Goal: Task Accomplishment & Management: Complete application form

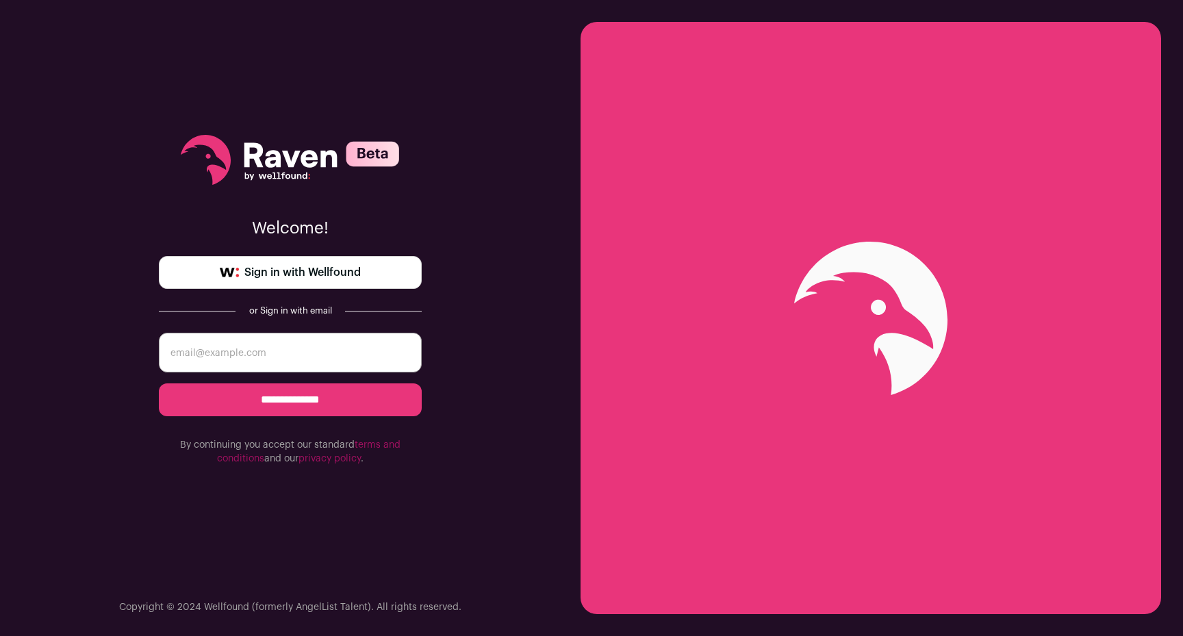
click at [293, 266] on span "Sign in with Wellfound" at bounding box center [302, 272] width 116 height 16
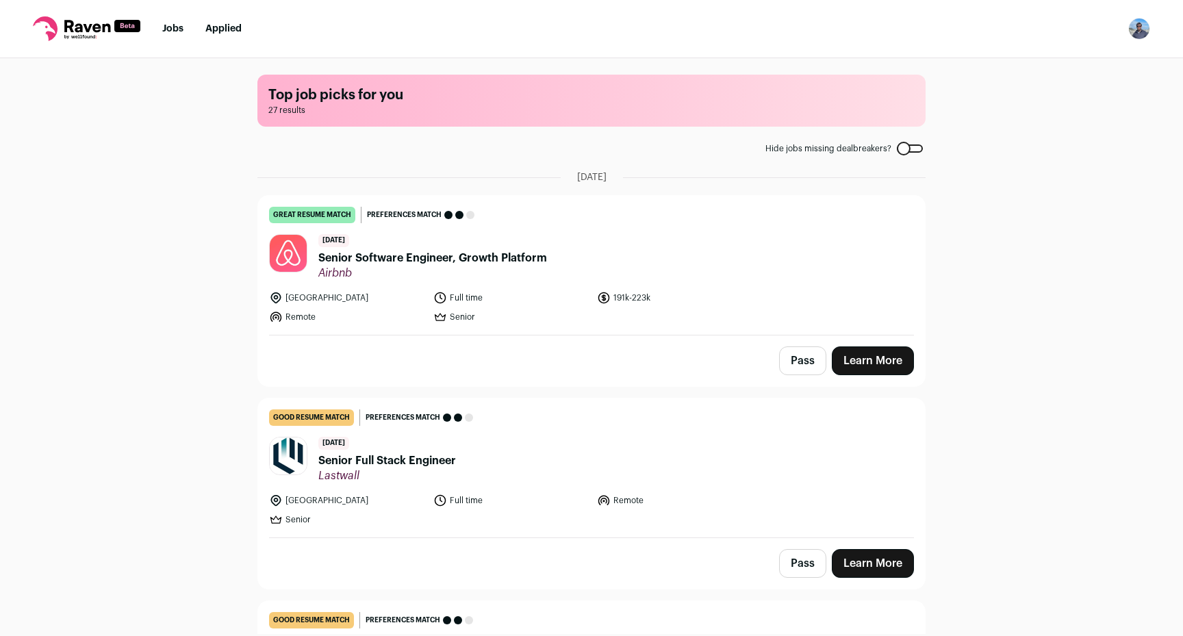
click at [518, 275] on span "Airbnb" at bounding box center [432, 273] width 229 height 14
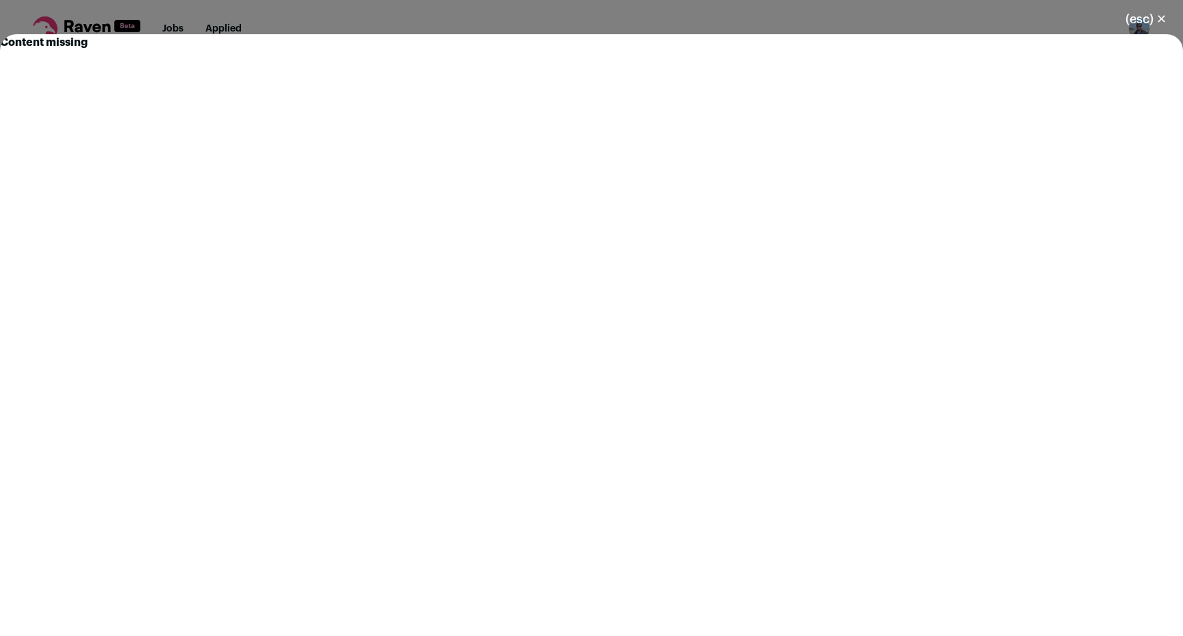
click at [1129, 20] on button "(esc) ✕" at bounding box center [1146, 19] width 74 height 30
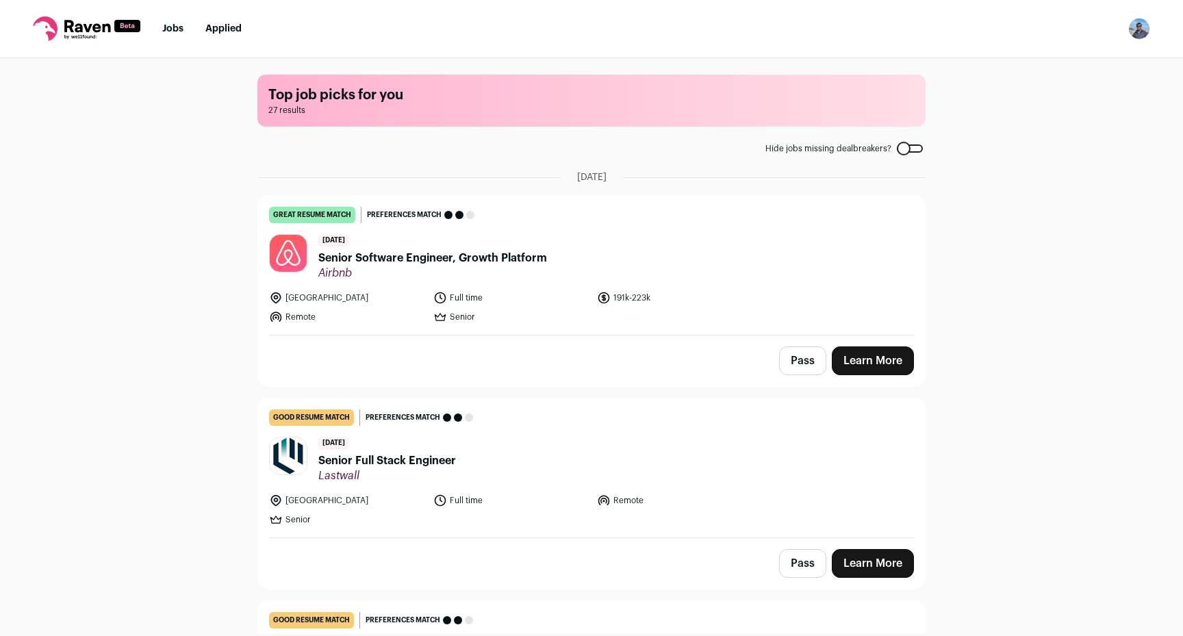
click at [419, 272] on span "Airbnb" at bounding box center [432, 273] width 229 height 14
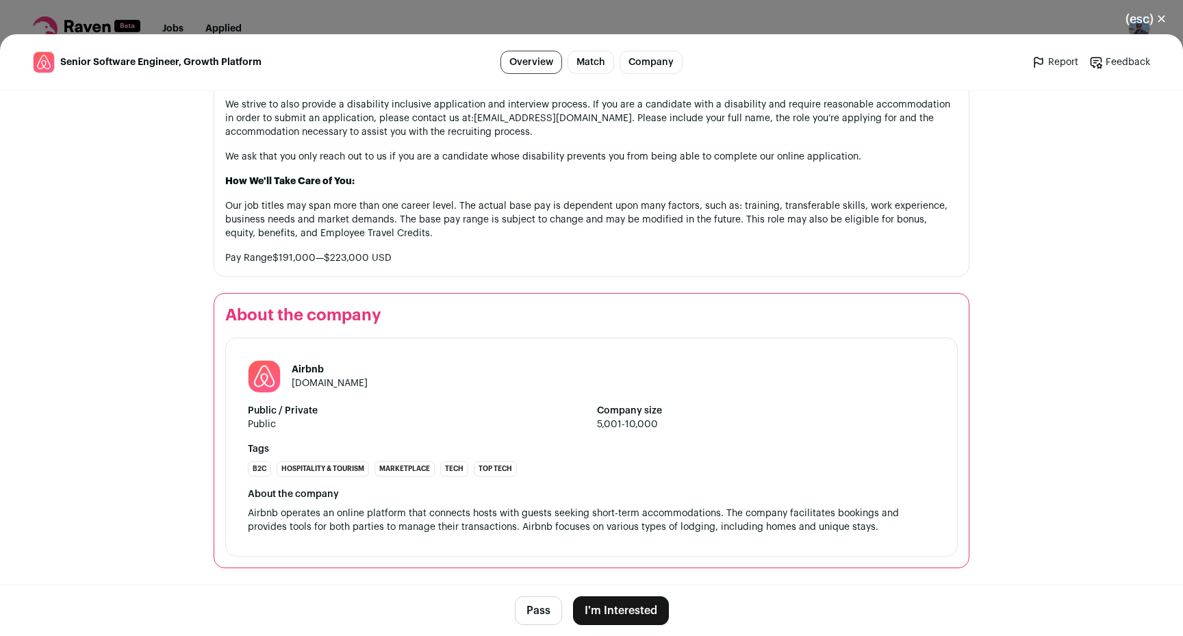
scroll to position [1475, 0]
click at [622, 605] on button "I'm Interested" at bounding box center [621, 610] width 96 height 29
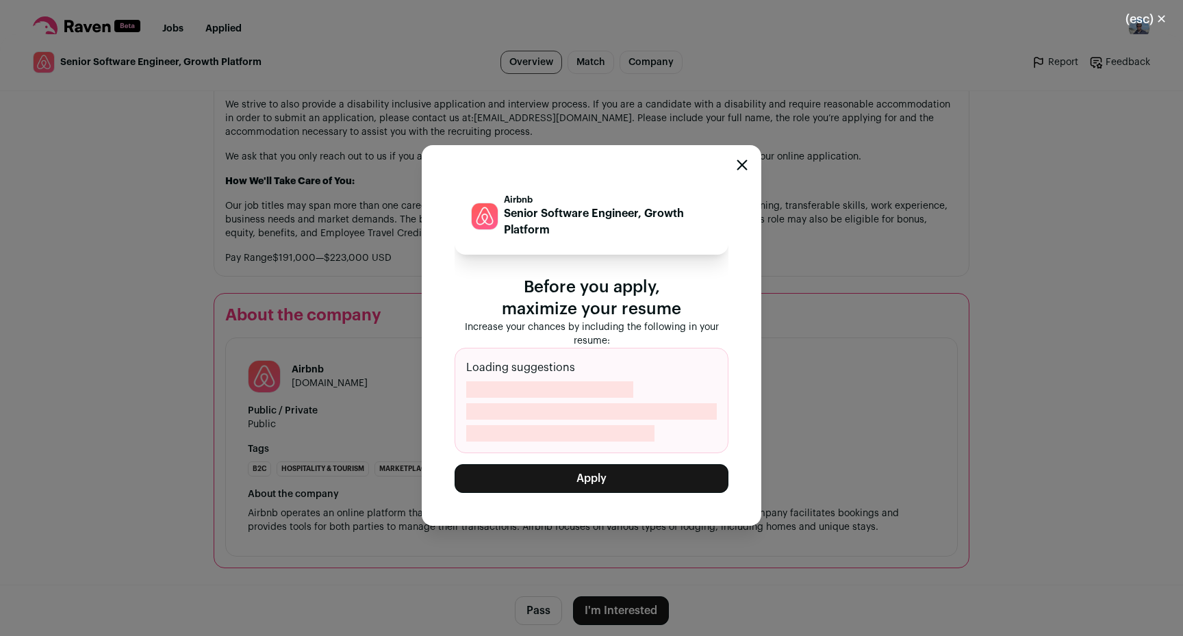
click at [619, 476] on button "Apply" at bounding box center [592, 478] width 274 height 29
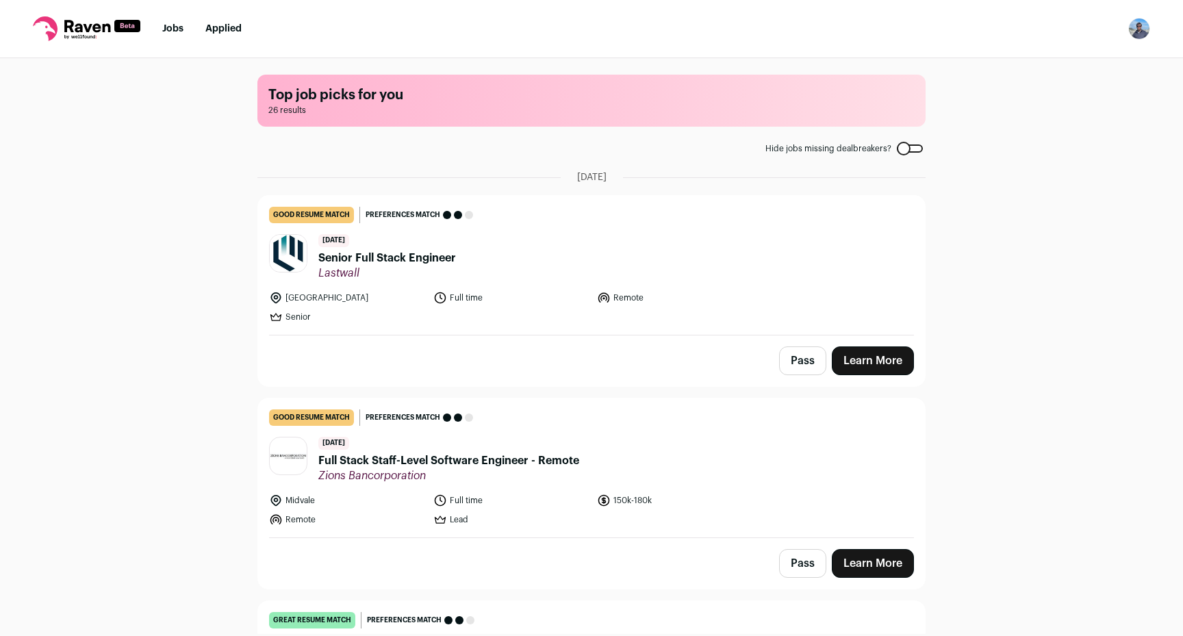
click at [875, 370] on link "Learn More" at bounding box center [873, 360] width 82 height 29
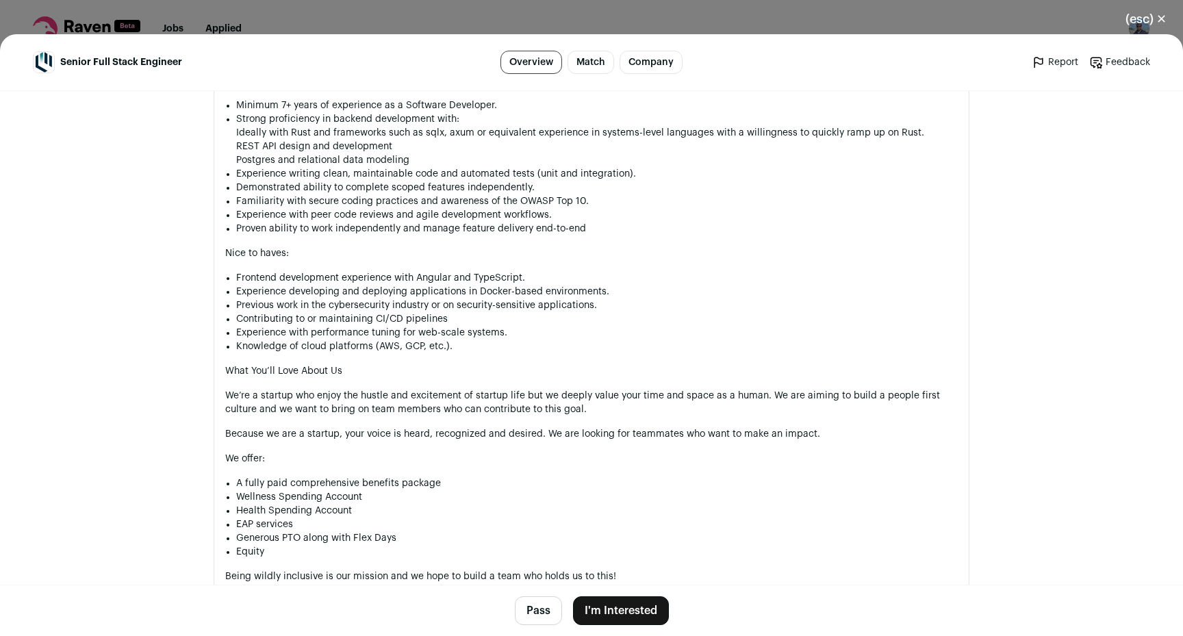
scroll to position [1512, 0]
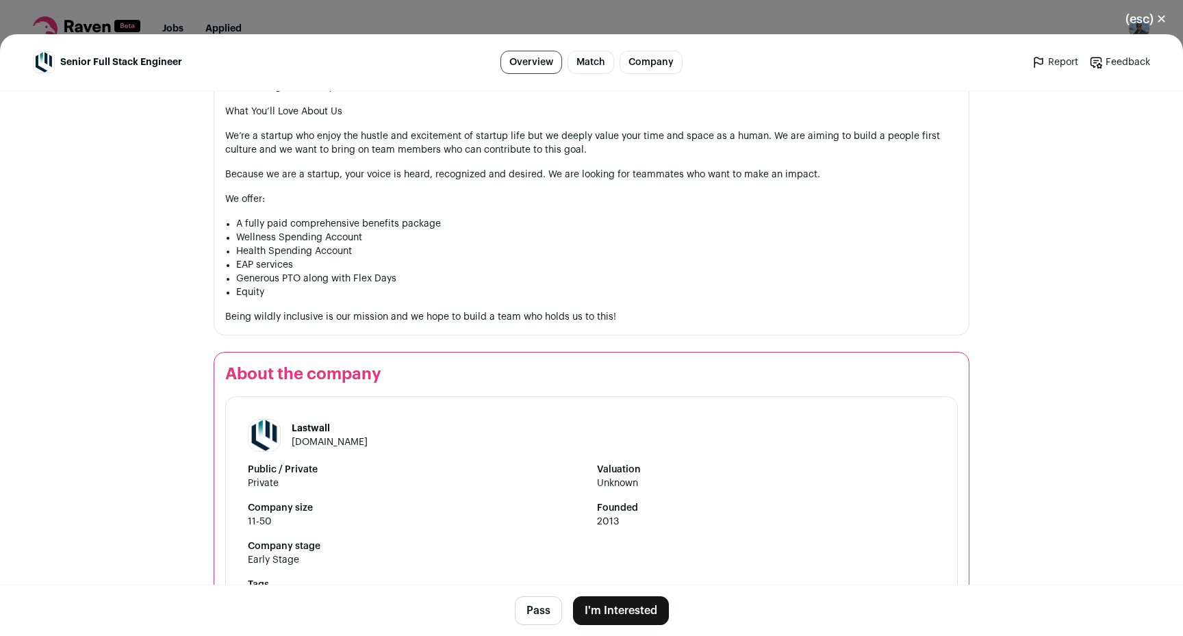
click at [634, 607] on button "I'm Interested" at bounding box center [621, 610] width 96 height 29
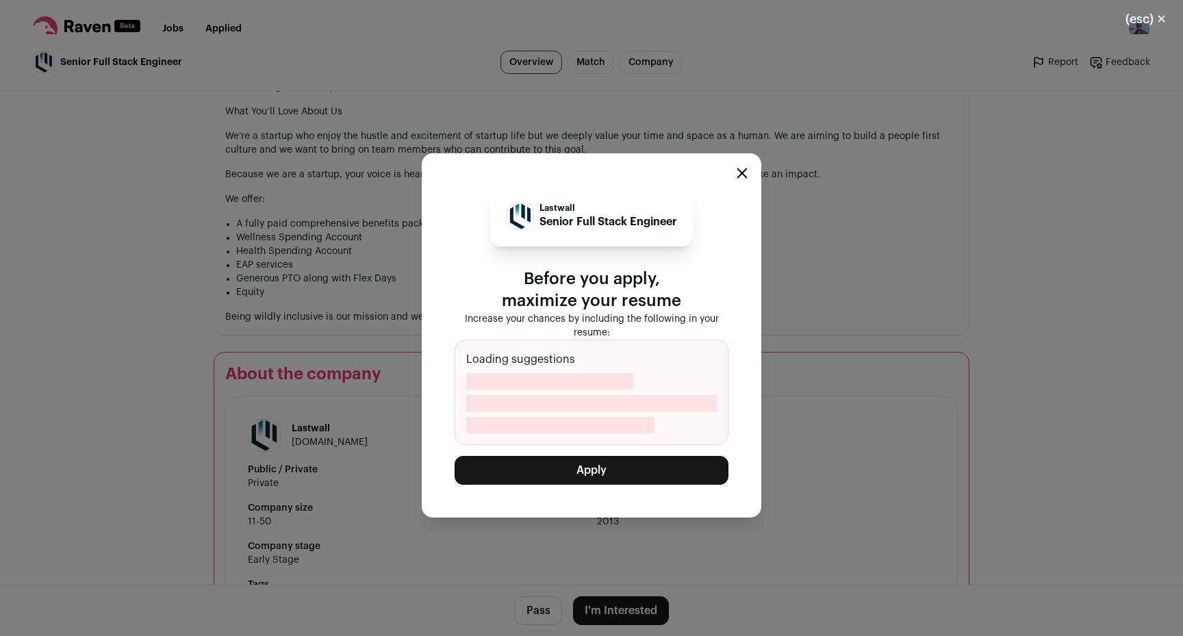
click at [539, 472] on button "Apply" at bounding box center [592, 470] width 274 height 29
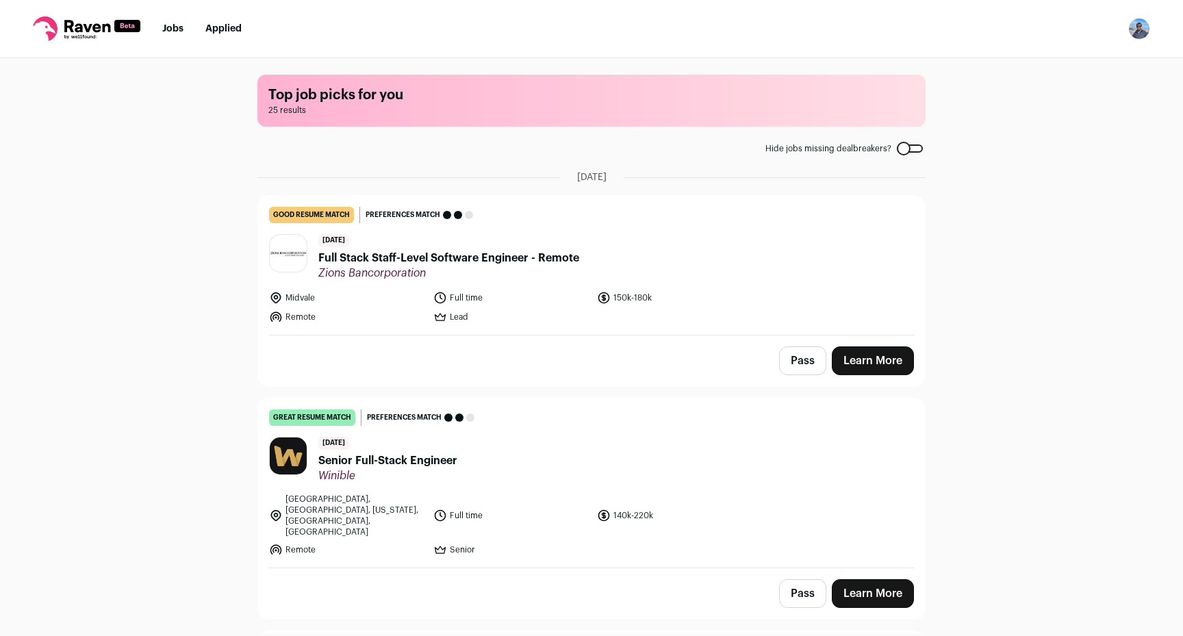
click at [869, 365] on link "Learn More" at bounding box center [873, 360] width 82 height 29
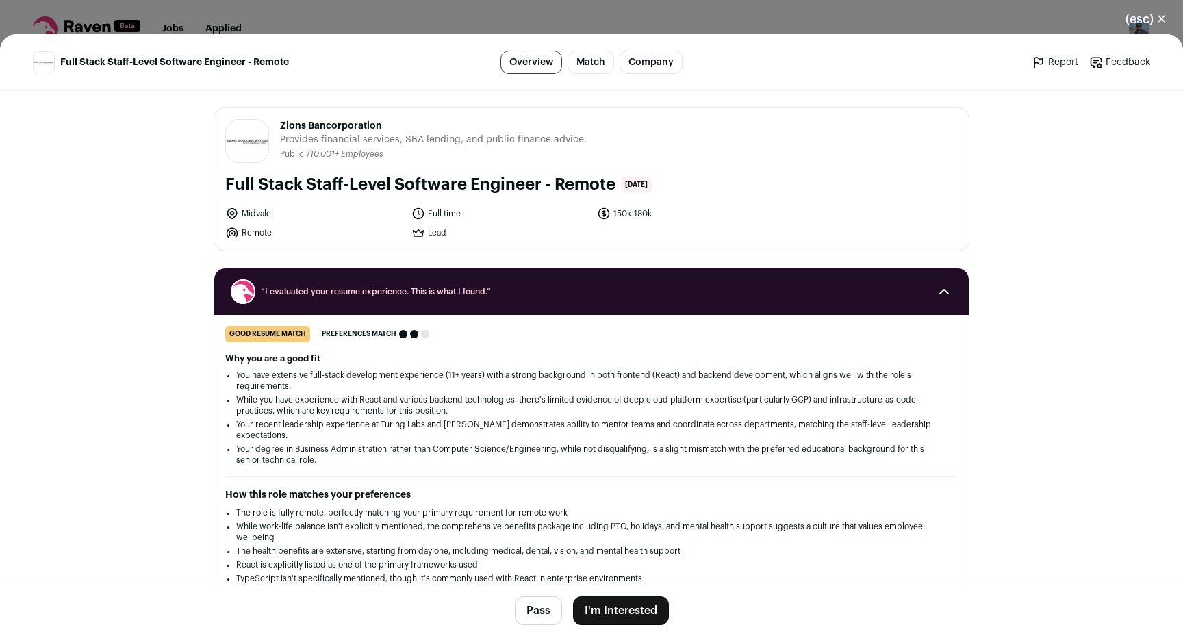
click at [618, 604] on button "I'm Interested" at bounding box center [621, 610] width 96 height 29
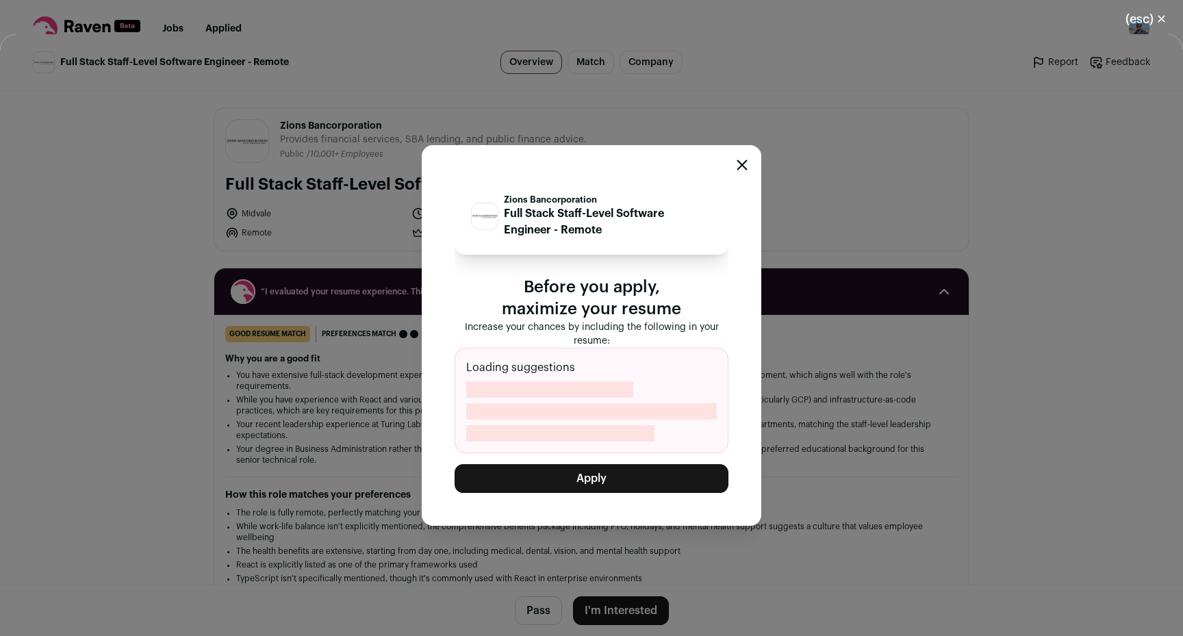
click at [632, 473] on button "Apply" at bounding box center [592, 478] width 274 height 29
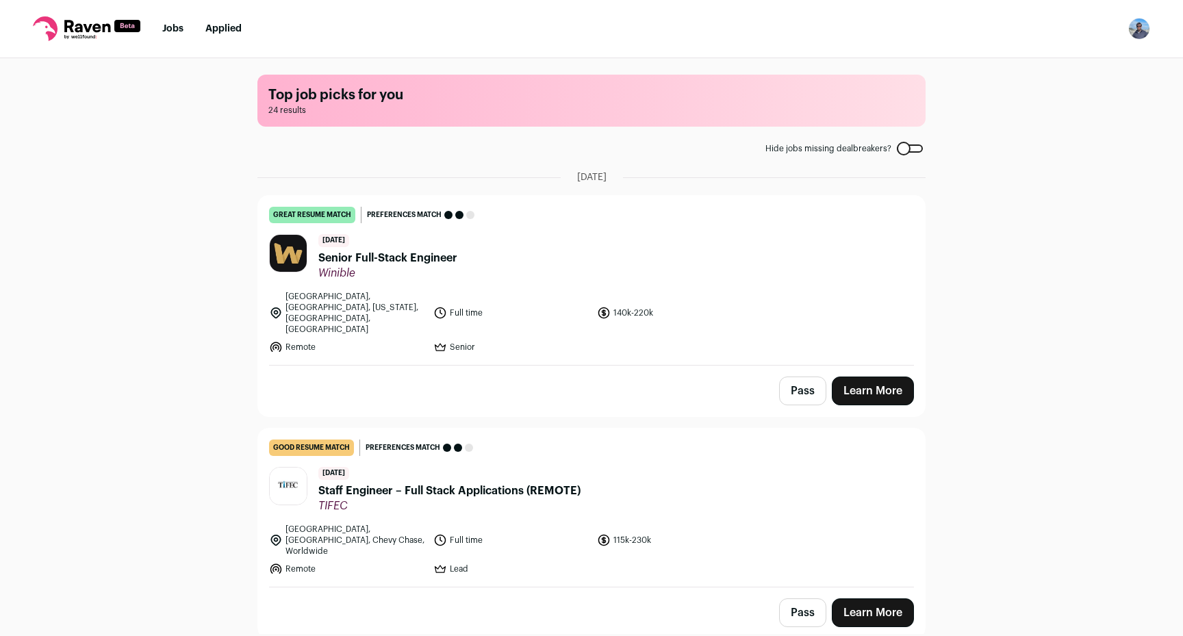
click at [898, 377] on link "Learn More" at bounding box center [873, 391] width 82 height 29
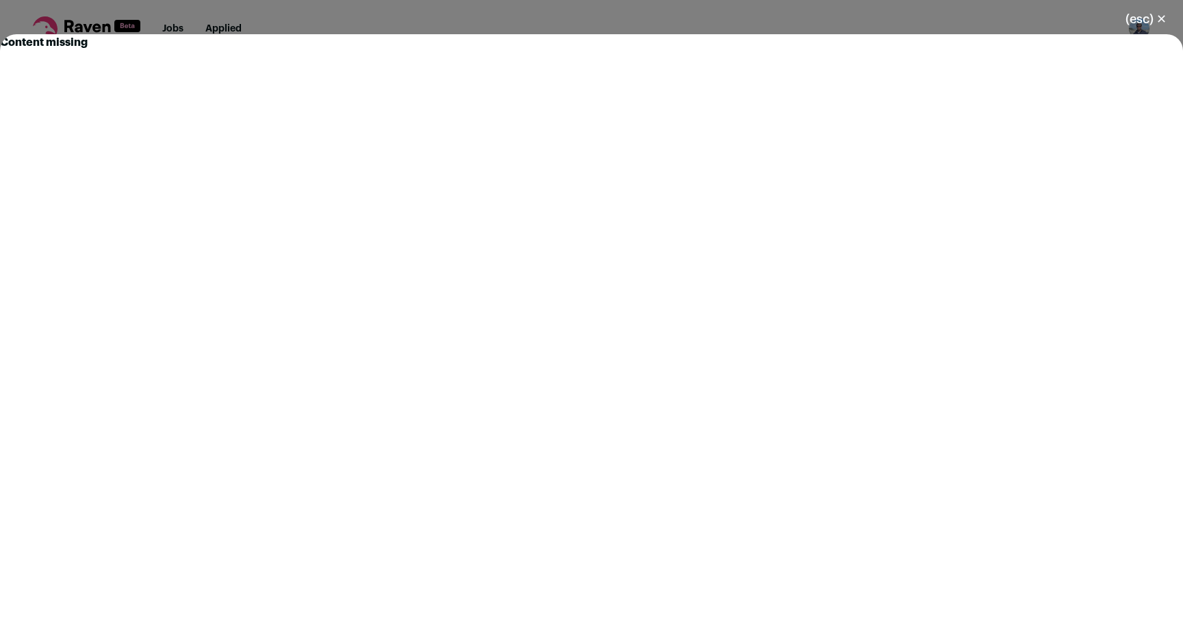
click at [1145, 21] on button "(esc) ✕" at bounding box center [1146, 19] width 74 height 30
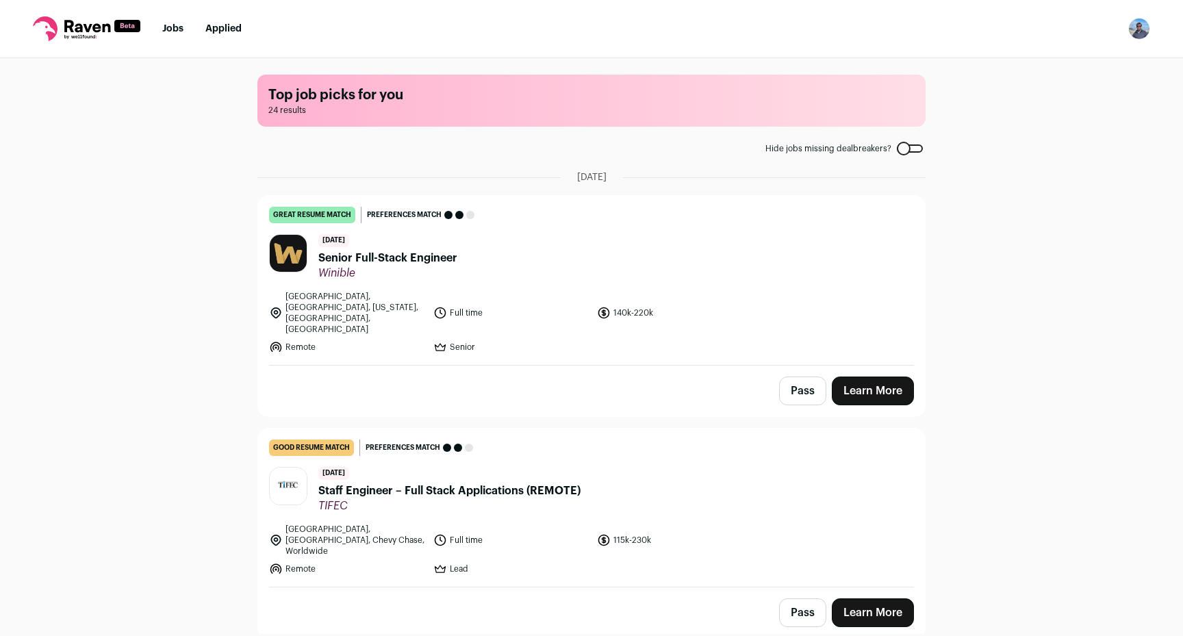
click at [876, 377] on link "Learn More" at bounding box center [873, 391] width 82 height 29
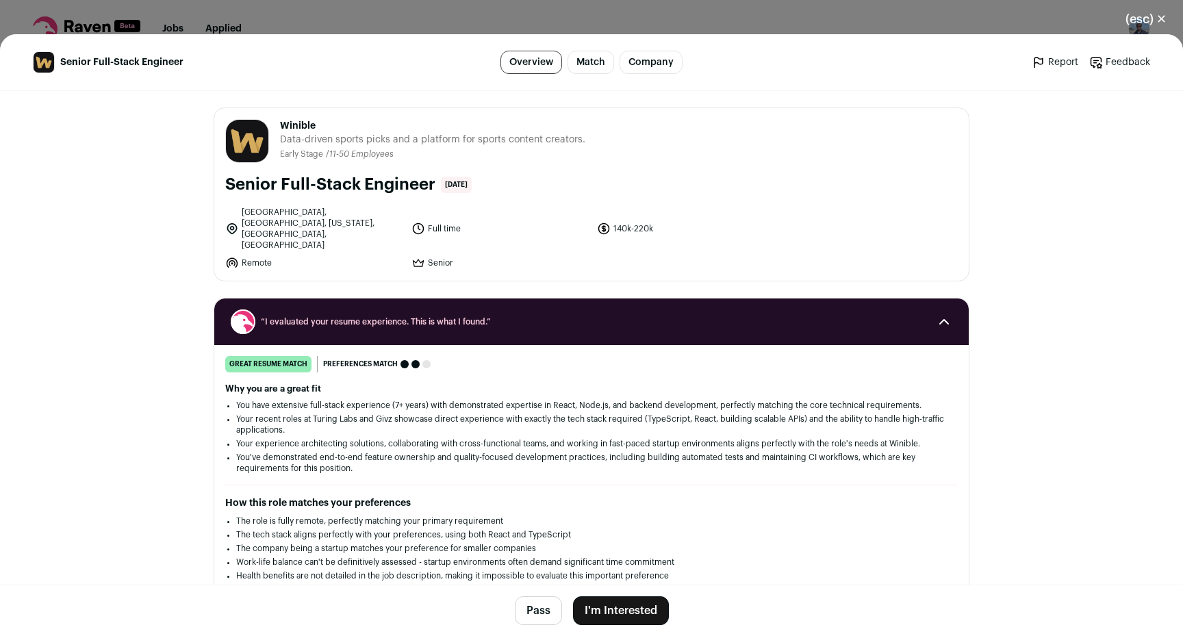
click at [608, 615] on button "I'm Interested" at bounding box center [621, 610] width 96 height 29
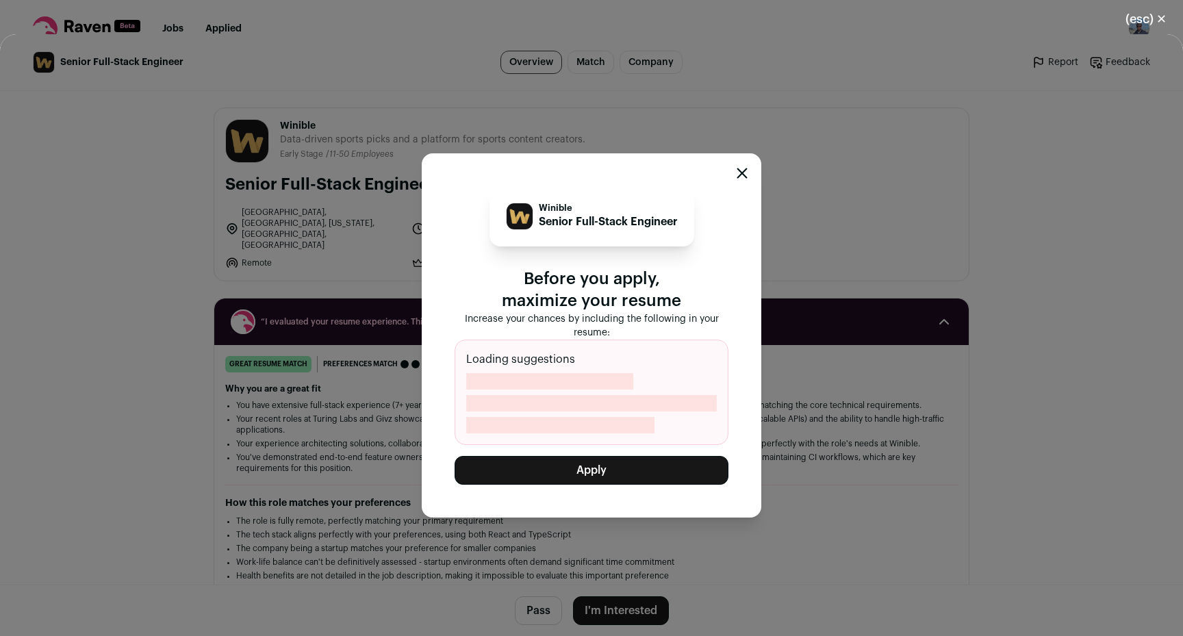
click at [646, 474] on button "Apply" at bounding box center [592, 470] width 274 height 29
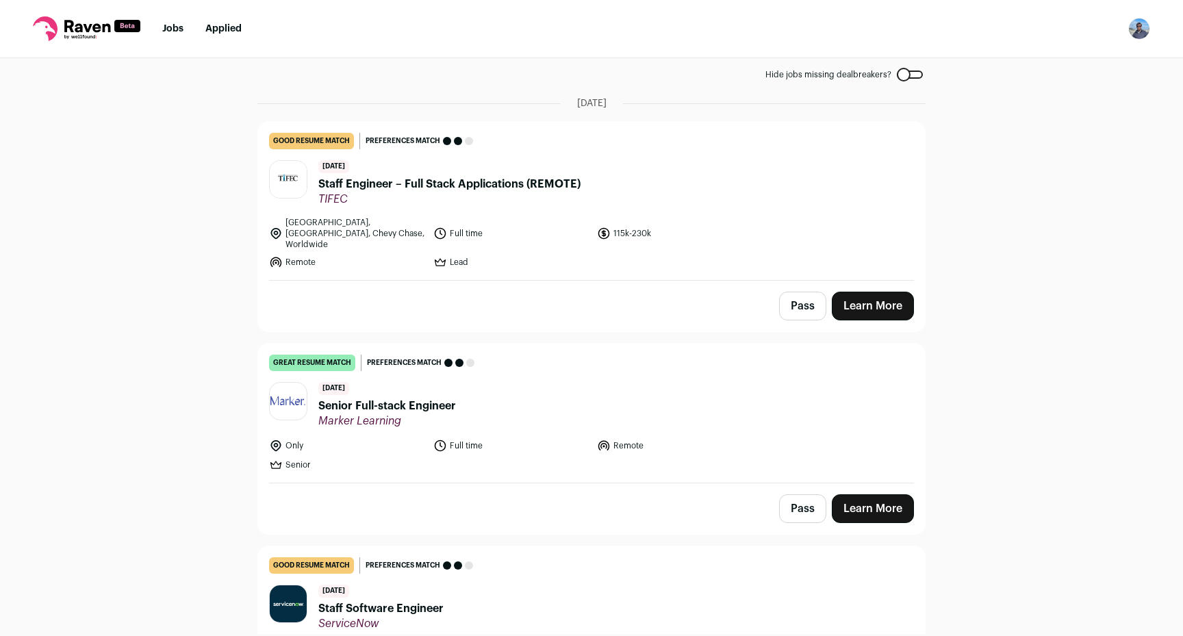
scroll to position [73, 0]
click at [859, 296] on link "Learn More" at bounding box center [873, 306] width 82 height 29
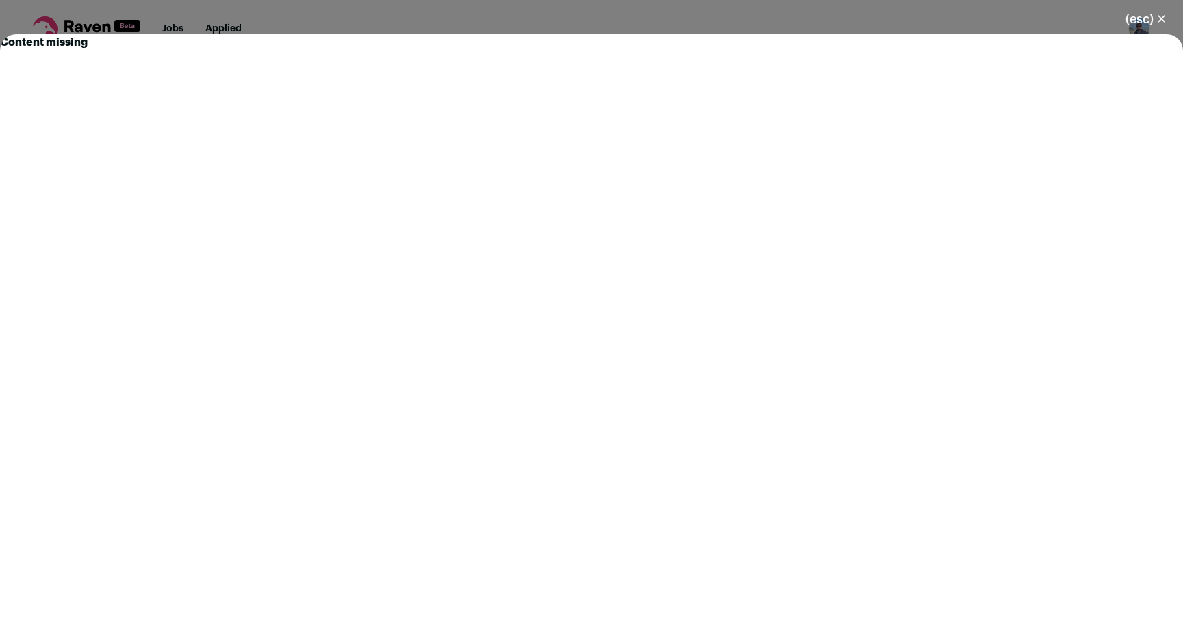
click at [1134, 23] on button "(esc) ✕" at bounding box center [1146, 19] width 74 height 30
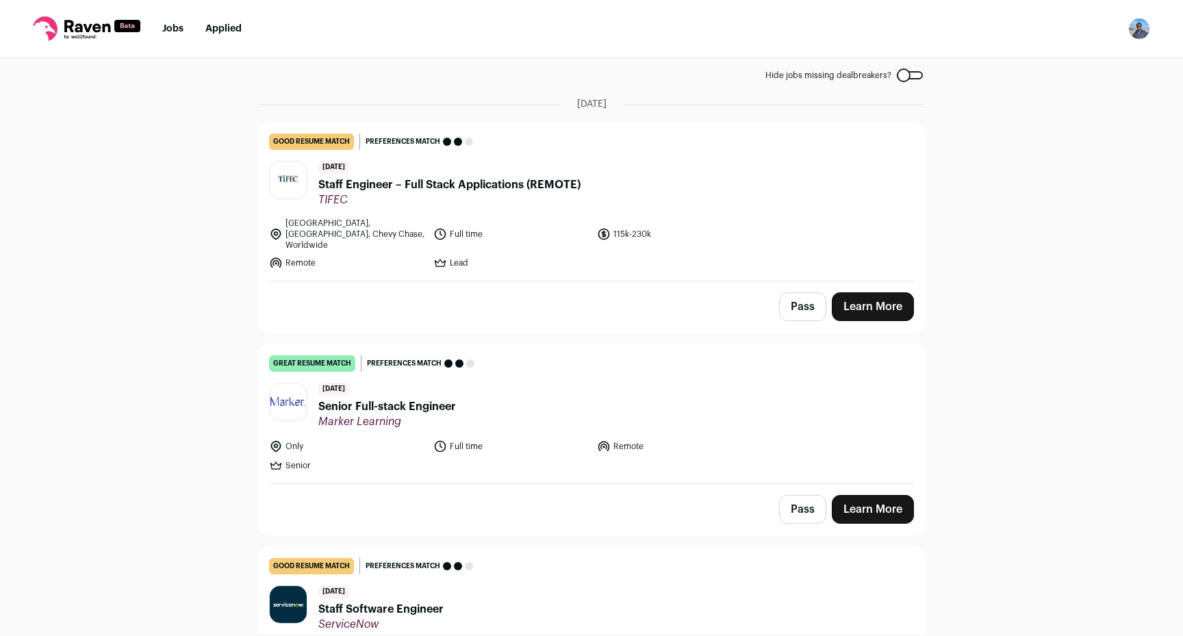
click at [870, 292] on link "Learn More" at bounding box center [873, 306] width 82 height 29
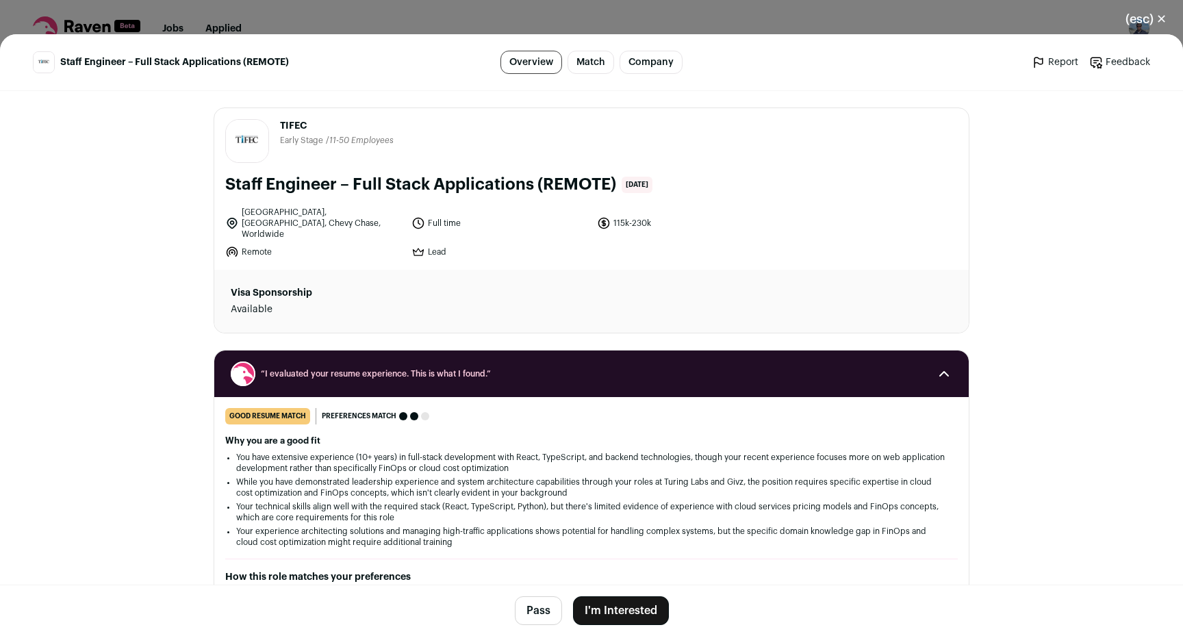
click at [622, 605] on button "I'm Interested" at bounding box center [621, 610] width 96 height 29
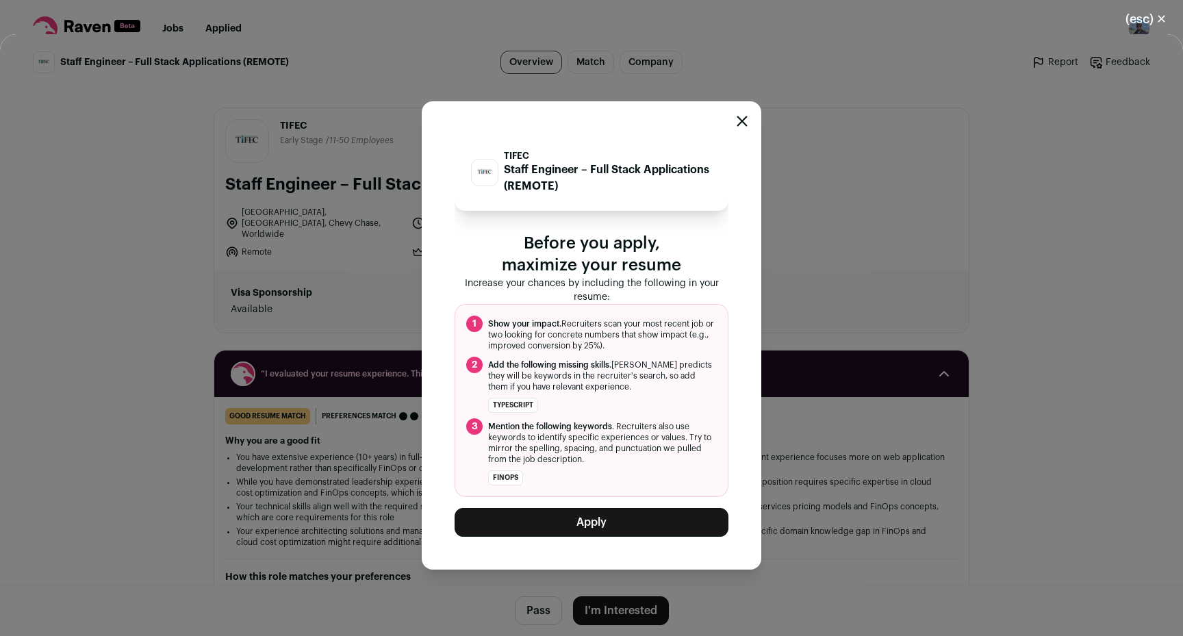
click at [609, 528] on button "Apply" at bounding box center [592, 522] width 274 height 29
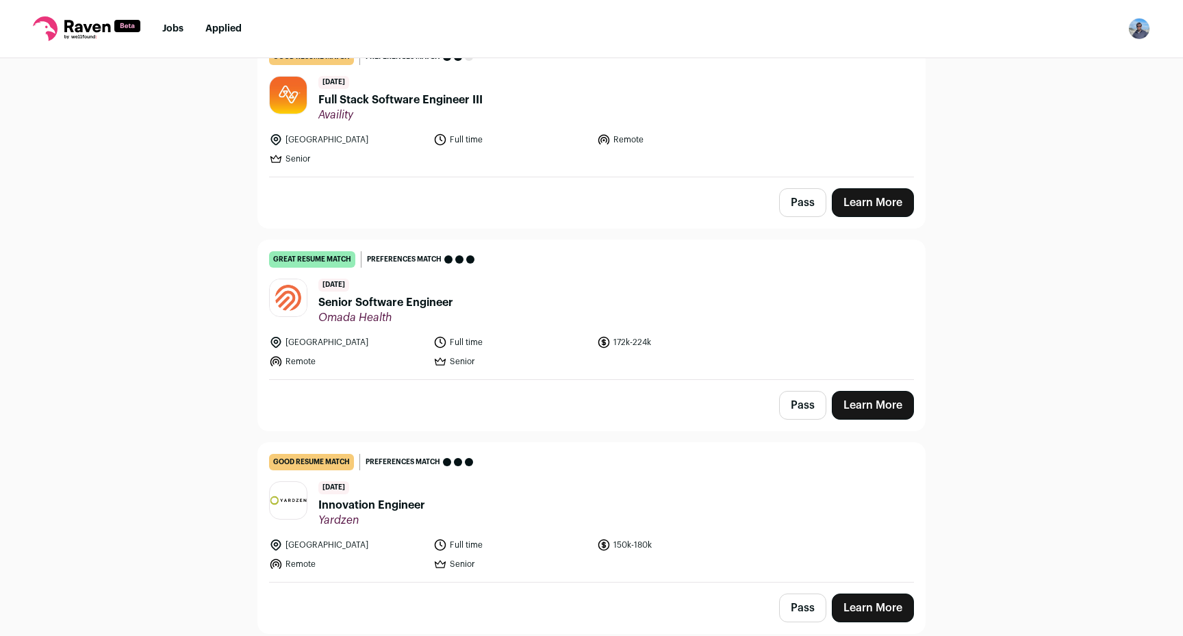
scroll to position [704, 0]
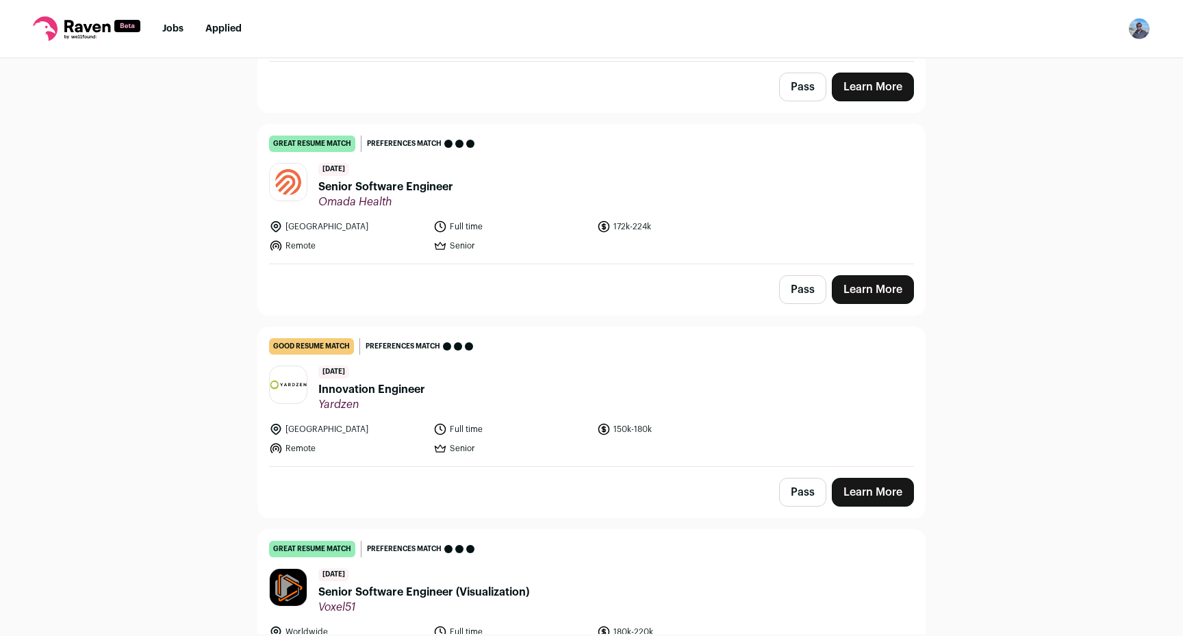
click at [893, 287] on link "Learn More" at bounding box center [873, 289] width 82 height 29
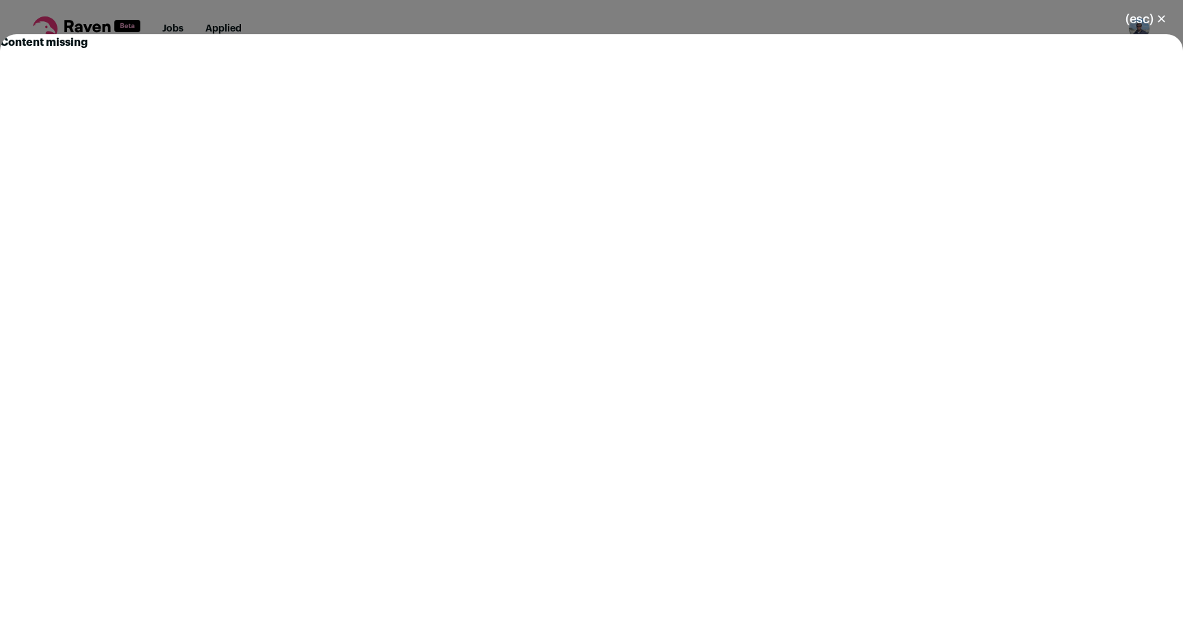
click at [1154, 23] on button "(esc) ✕" at bounding box center [1146, 19] width 74 height 30
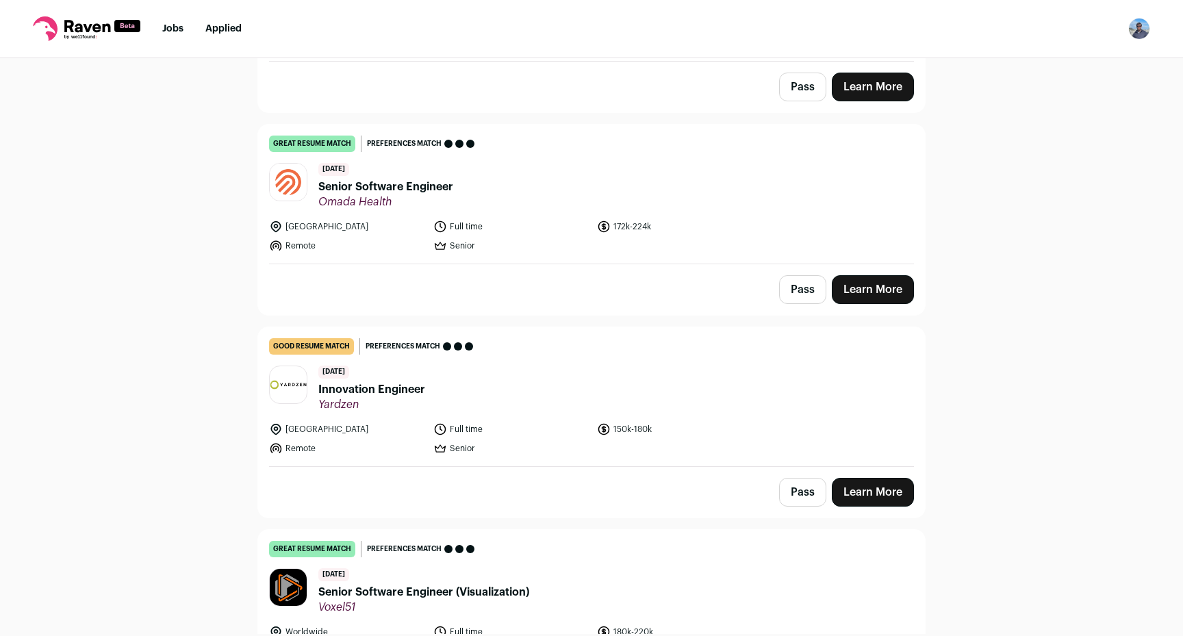
click at [900, 283] on link "Learn More" at bounding box center [873, 289] width 82 height 29
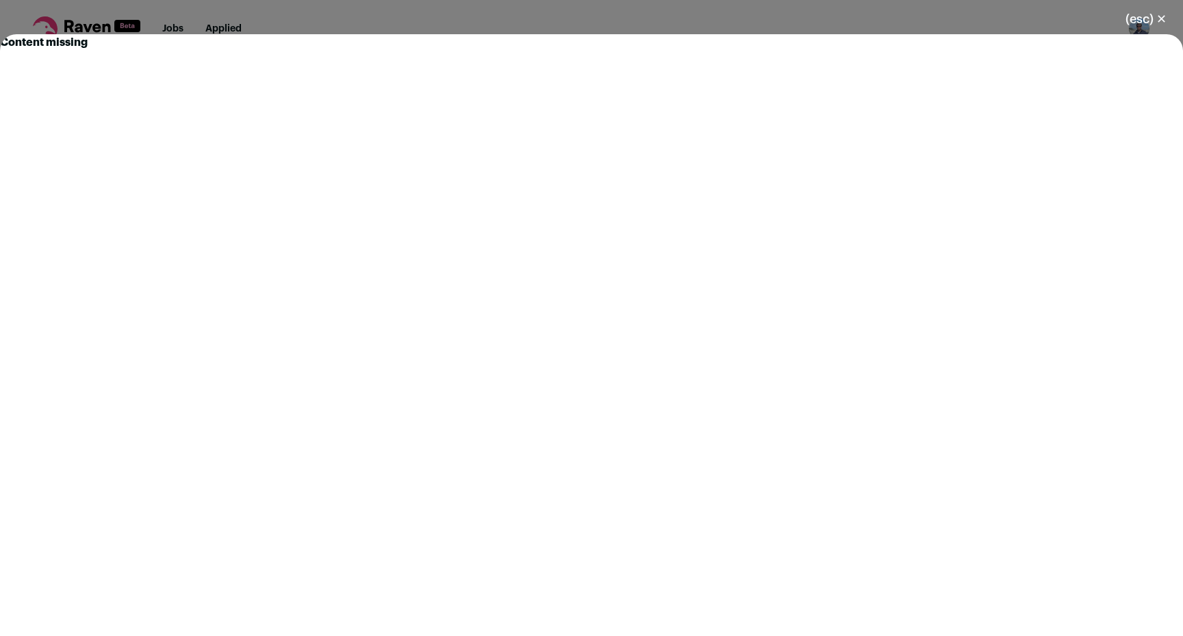
click at [1135, 22] on button "(esc) ✕" at bounding box center [1146, 19] width 74 height 30
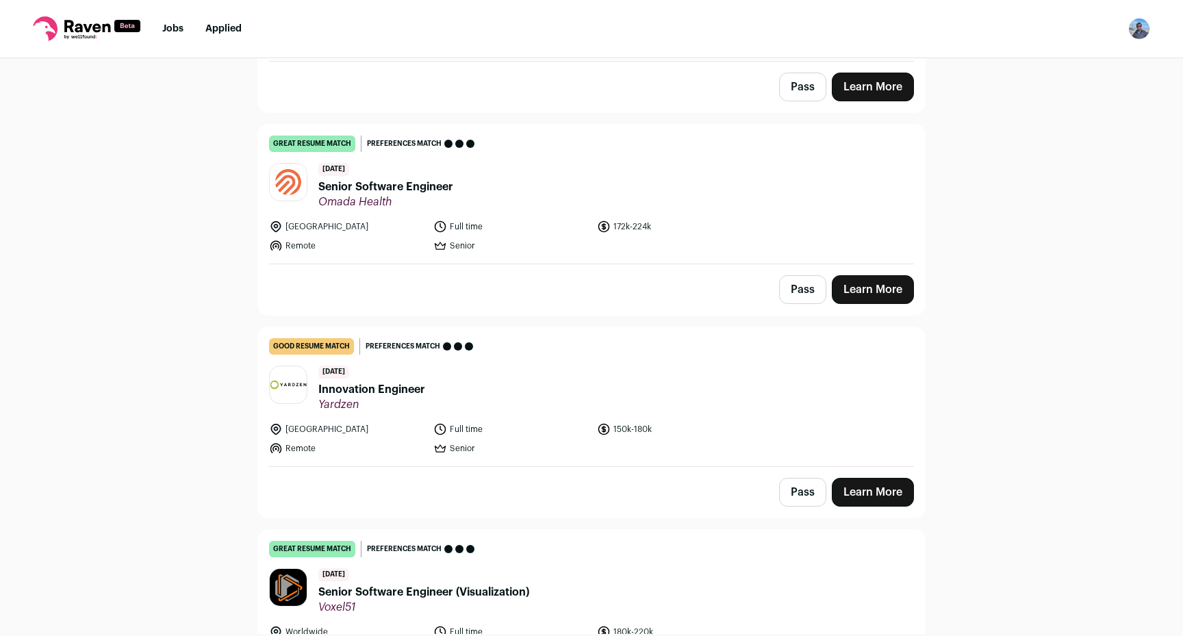
click at [862, 293] on link "Learn More" at bounding box center [873, 289] width 82 height 29
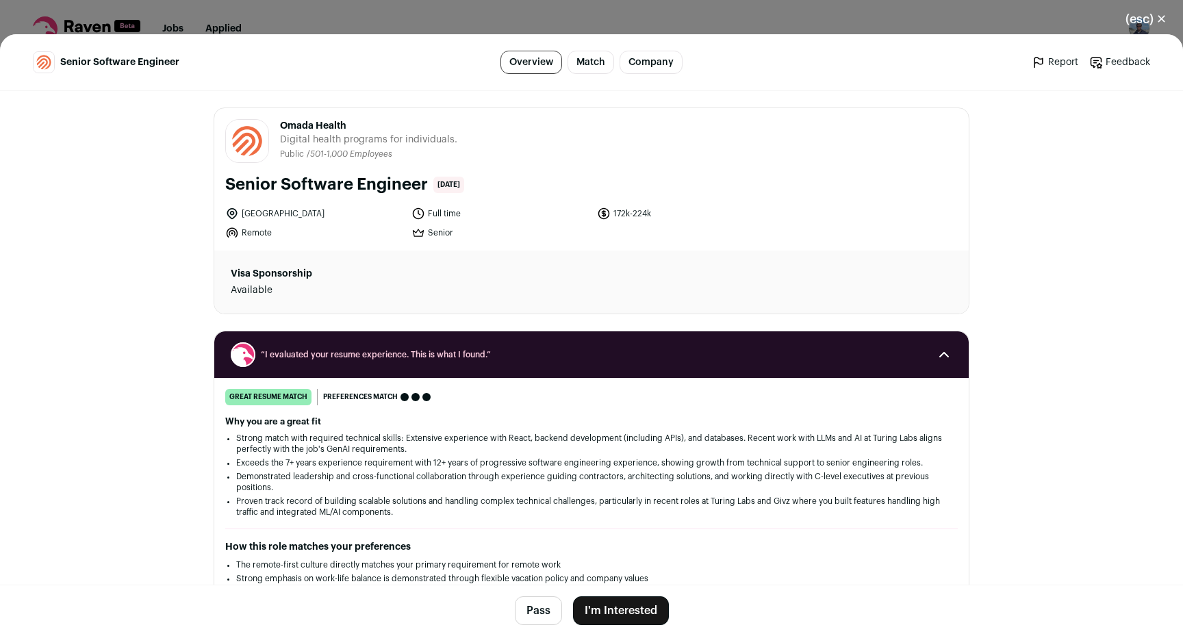
click at [612, 616] on button "I'm Interested" at bounding box center [621, 610] width 96 height 29
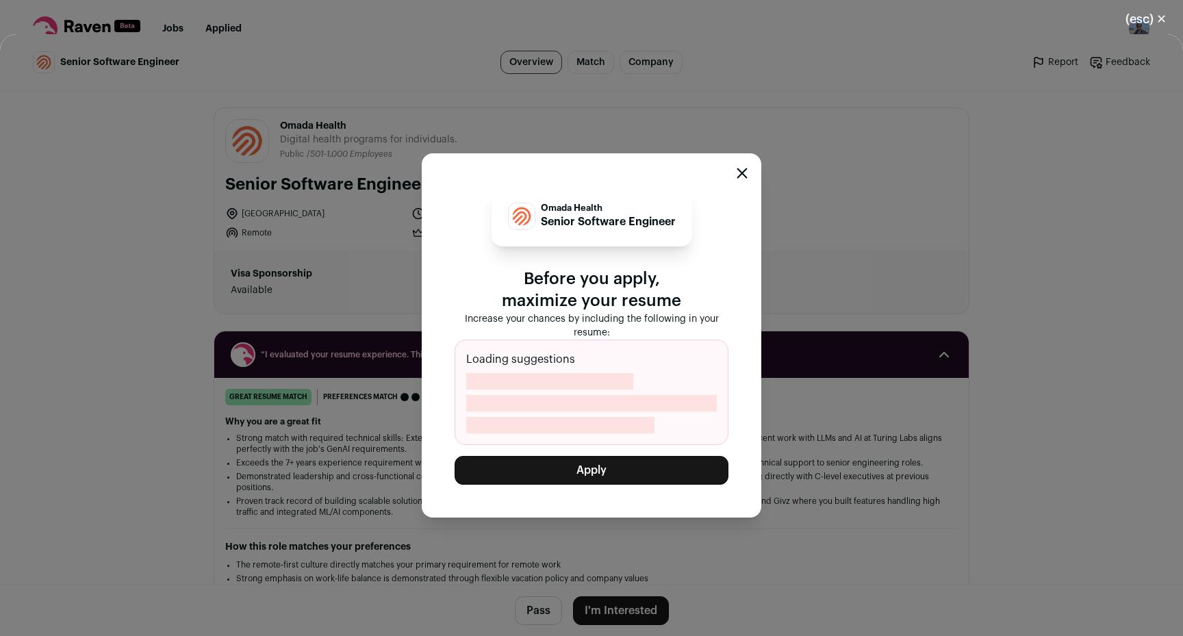
click at [646, 471] on button "Apply" at bounding box center [592, 470] width 274 height 29
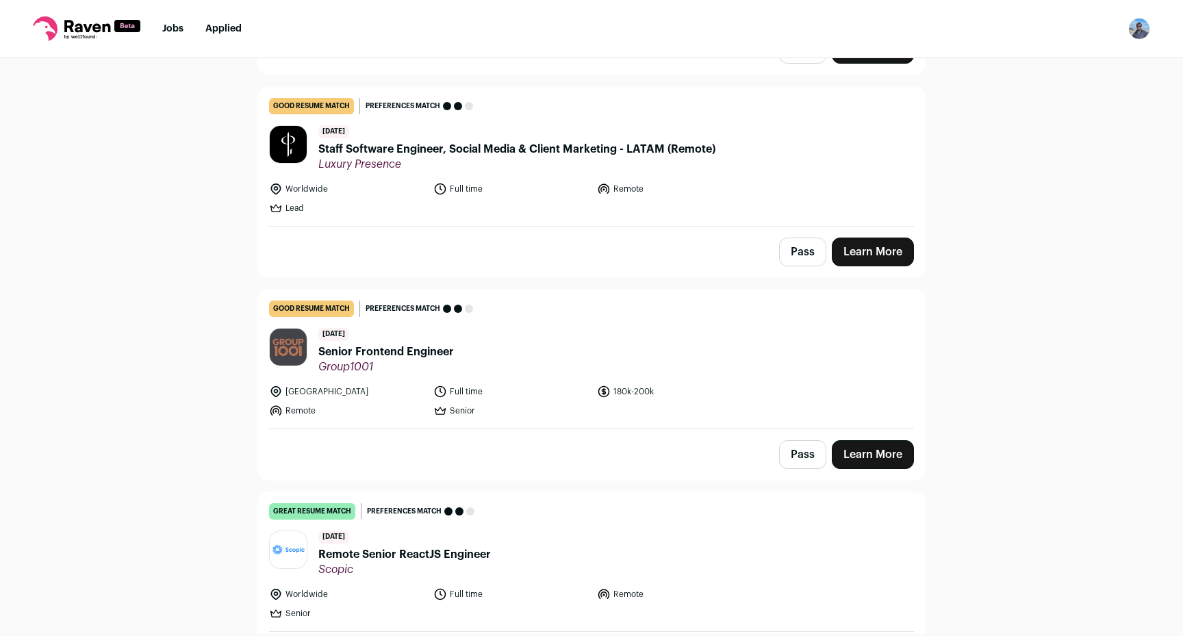
scroll to position [1296, 0]
